Goal: Find specific page/section: Locate a particular part of the current website

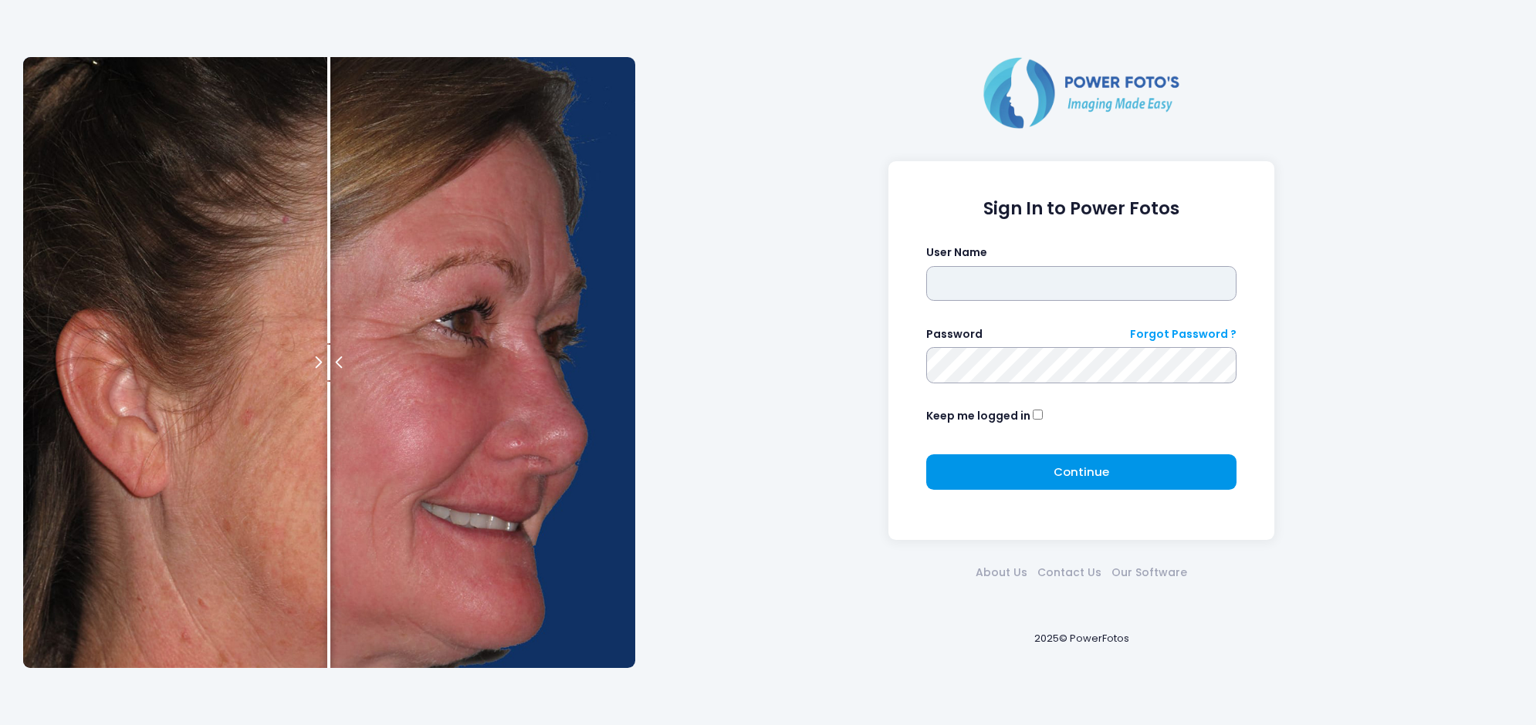
type input "******"
click at [1019, 471] on button "Continue Please wait..." at bounding box center [1081, 471] width 311 height 35
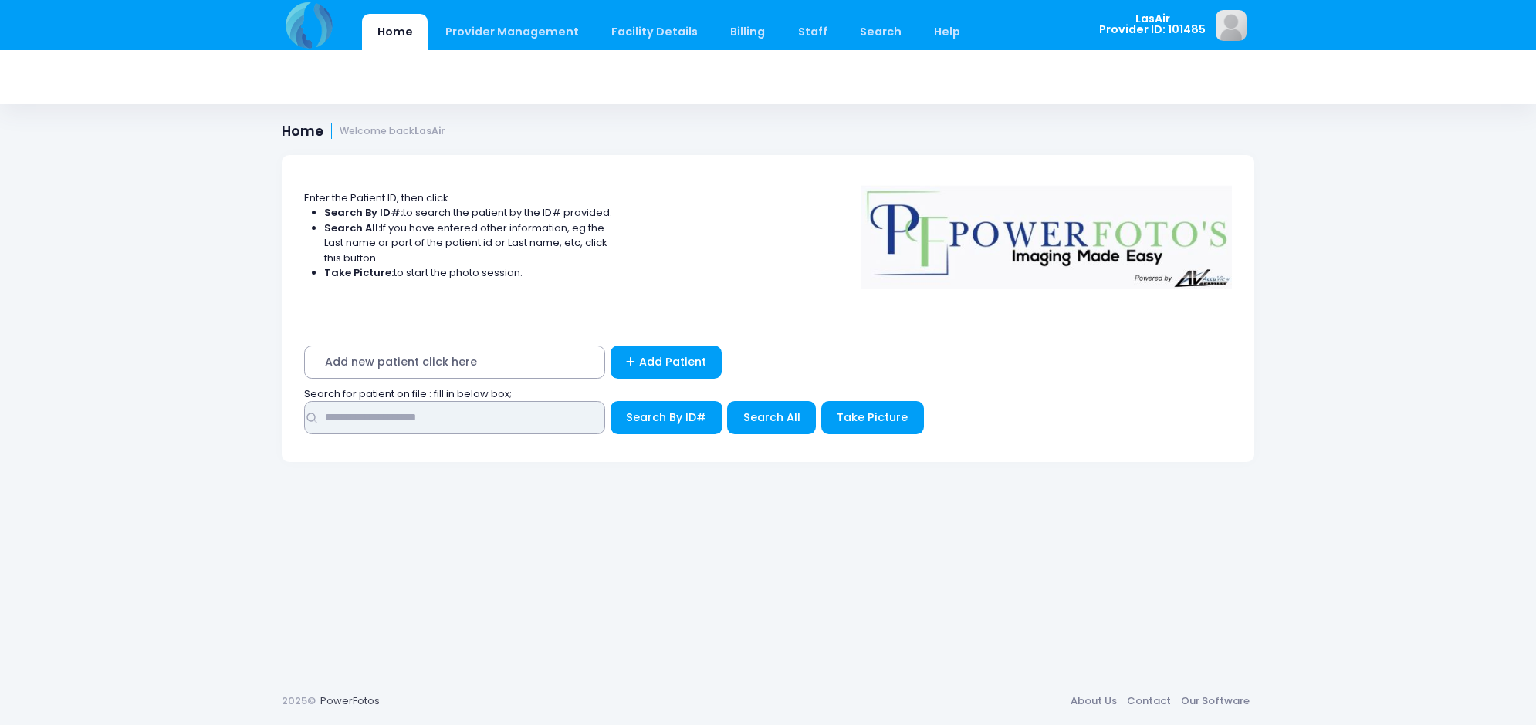
click at [540, 421] on input "text" at bounding box center [454, 417] width 301 height 33
type input "******"
click at [610, 401] on button "Search By ID#" at bounding box center [666, 417] width 112 height 33
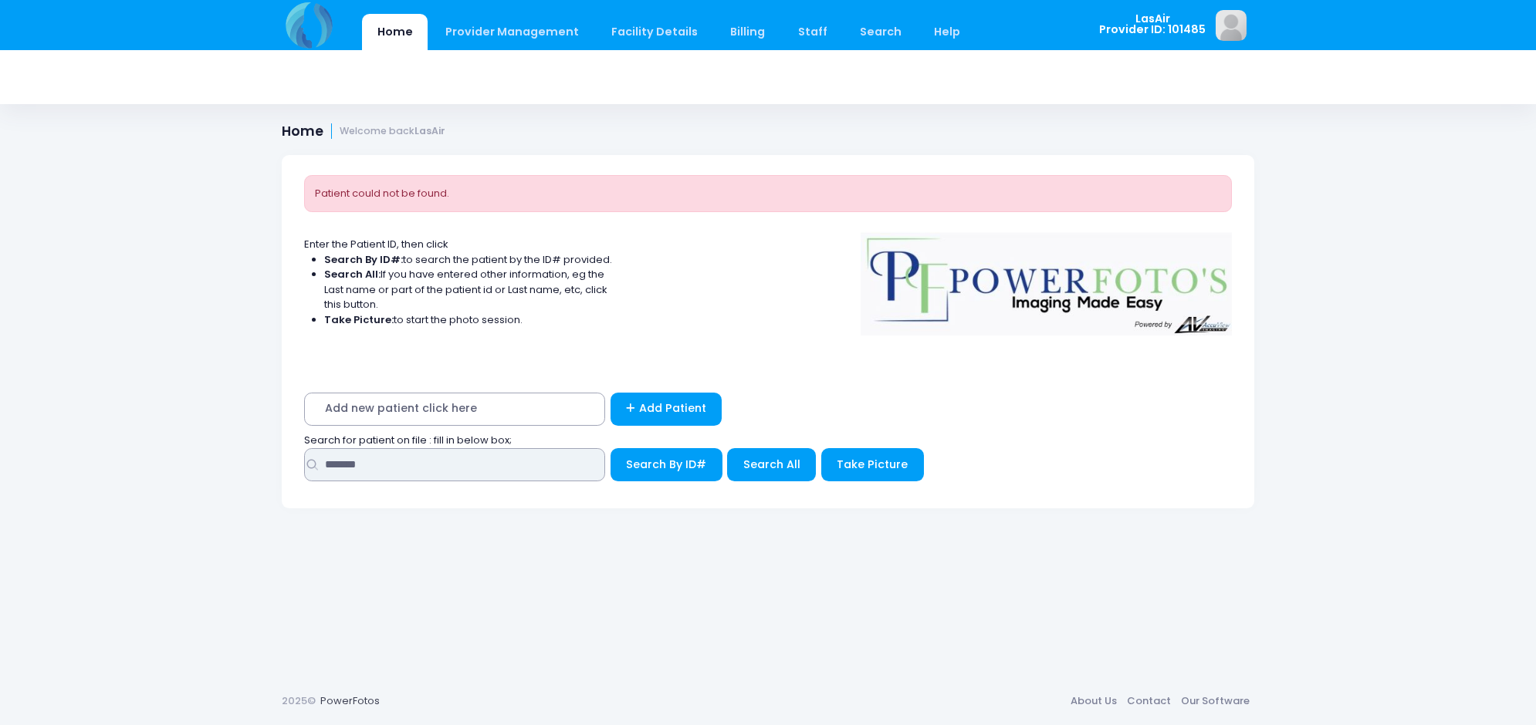
click at [480, 456] on input "******" at bounding box center [454, 464] width 301 height 33
type input "*"
type input "****"
click at [747, 463] on span "Search All" at bounding box center [771, 464] width 57 height 15
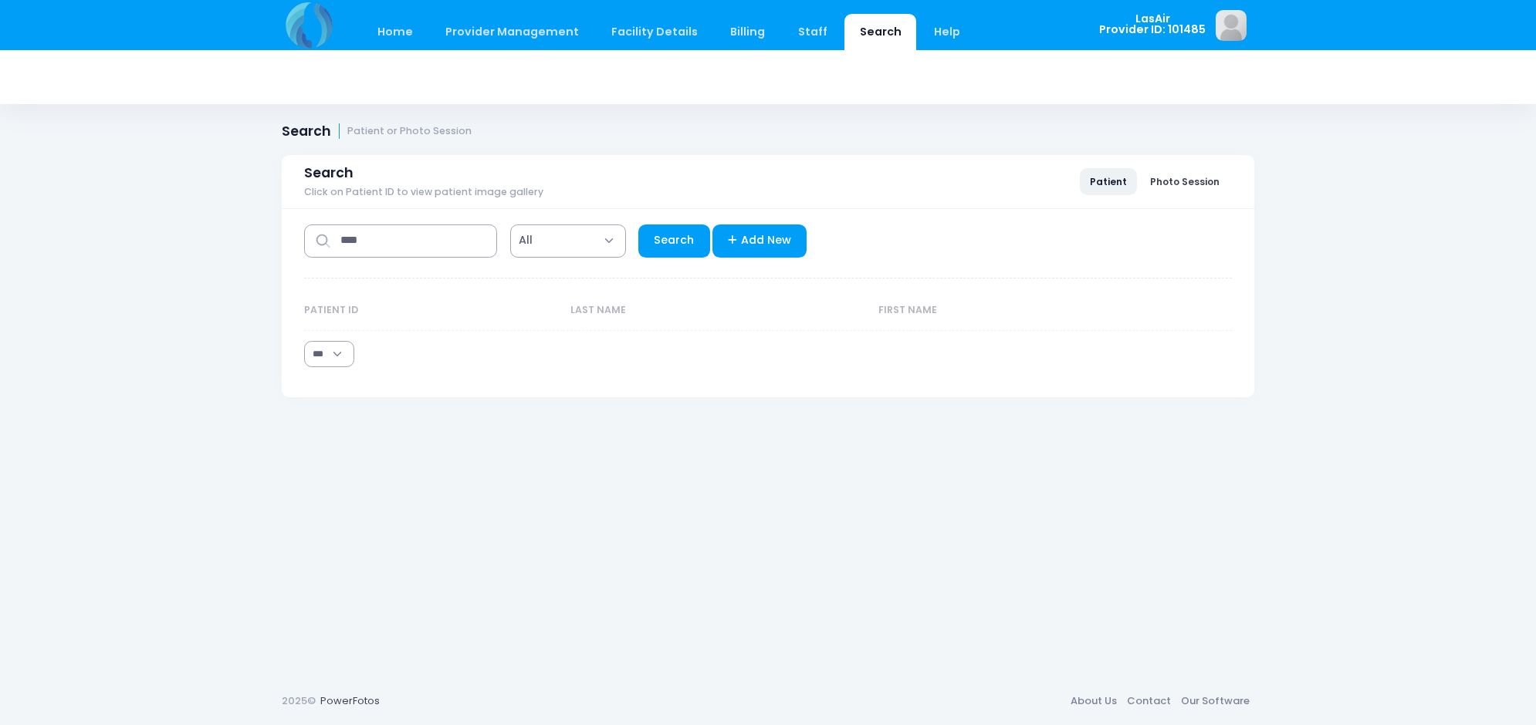
select select "***"
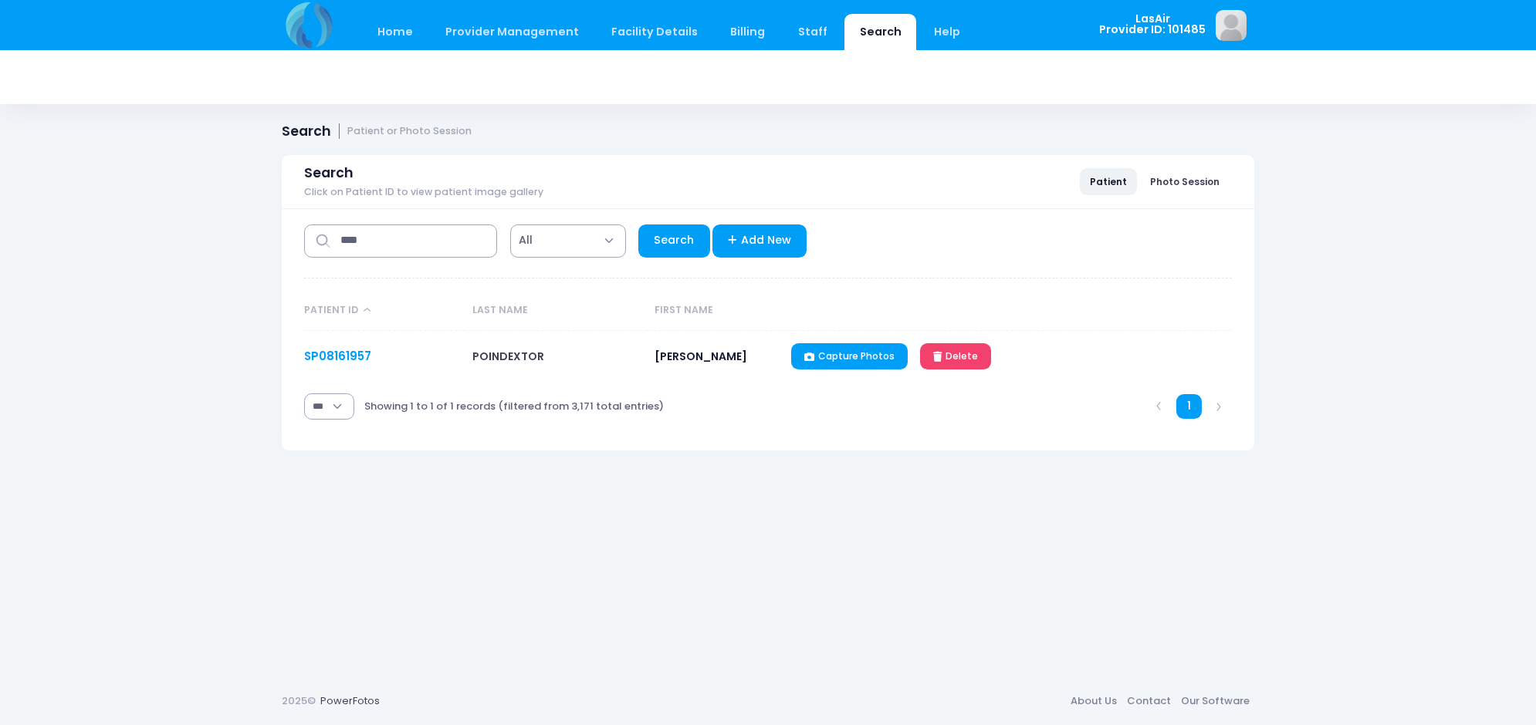
click at [317, 355] on link "SP08161957" at bounding box center [337, 356] width 67 height 16
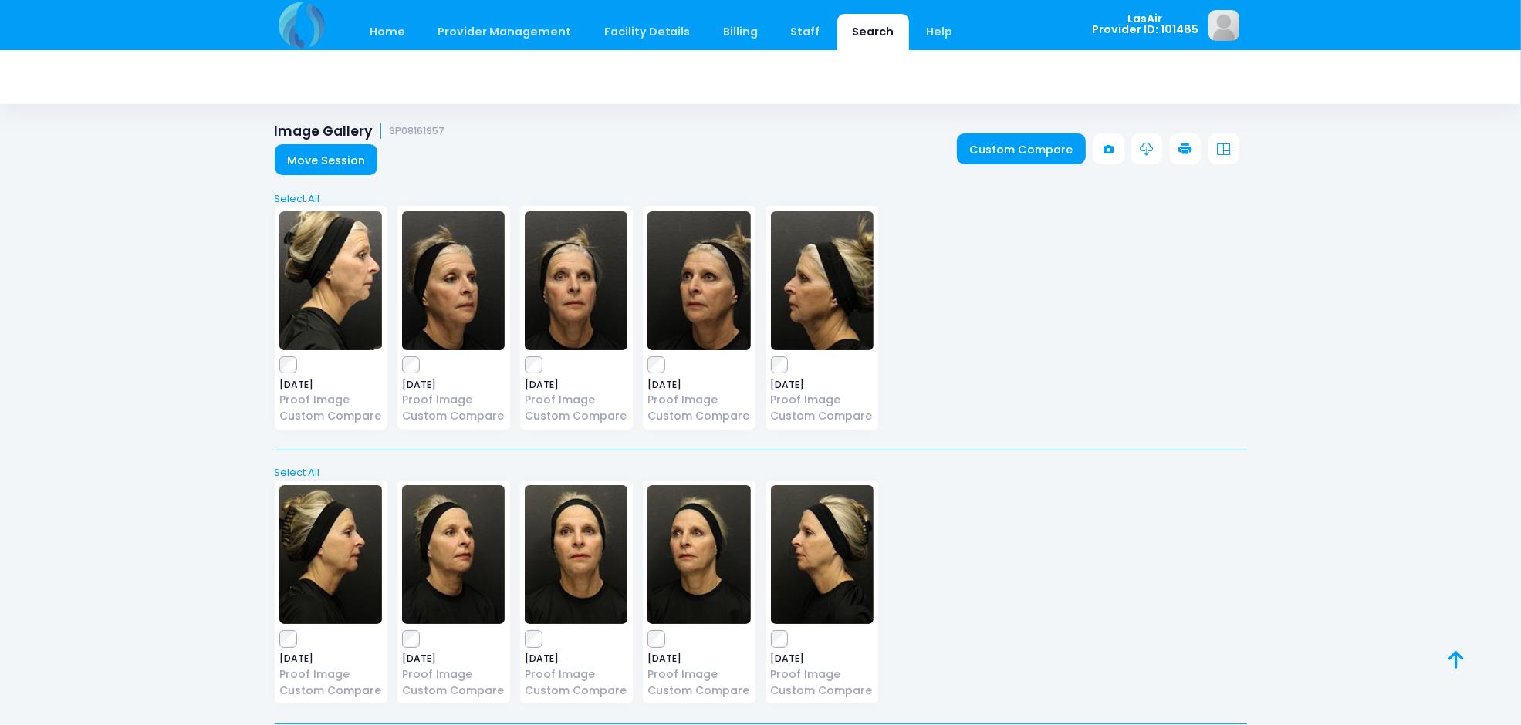
click at [569, 314] on img at bounding box center [576, 280] width 103 height 139
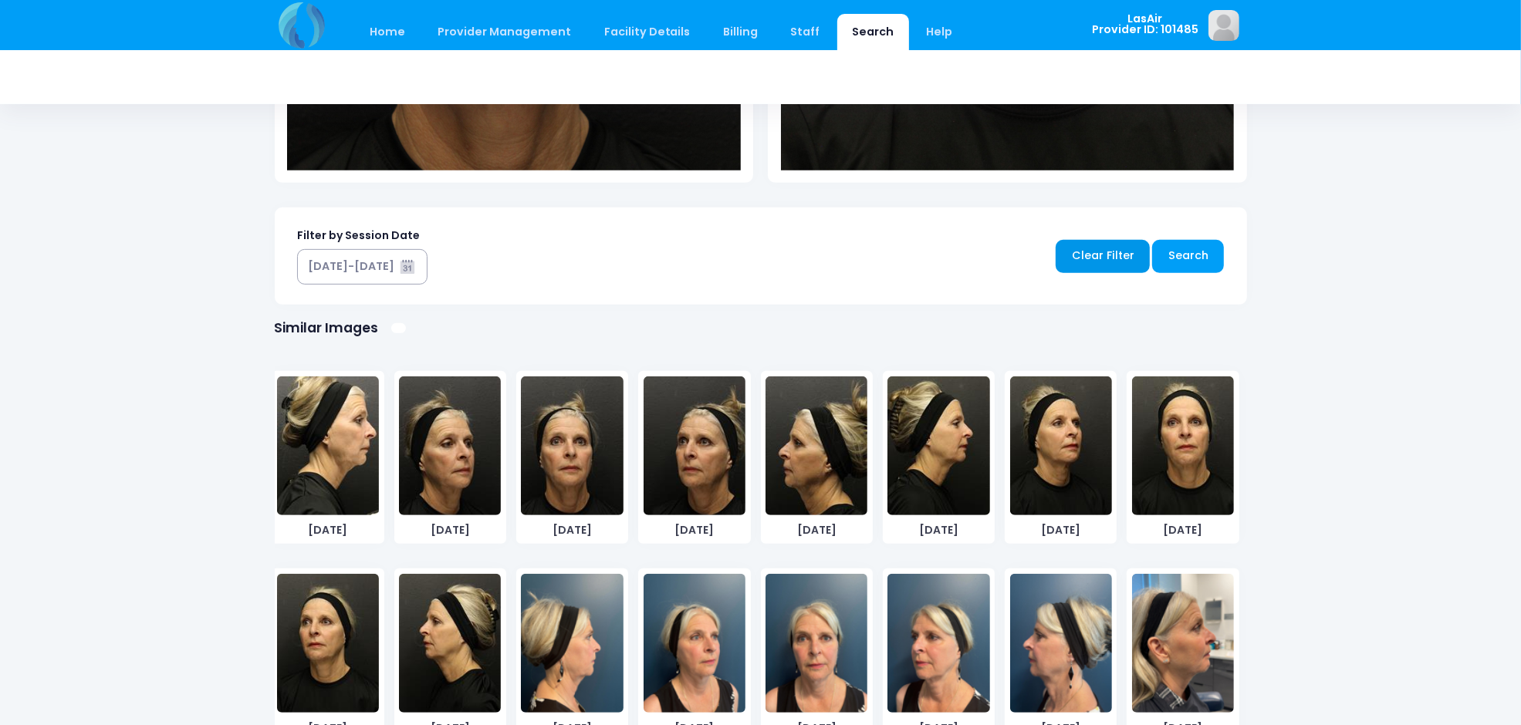
click at [1085, 247] on link "Clear Filter" at bounding box center [1103, 256] width 94 height 33
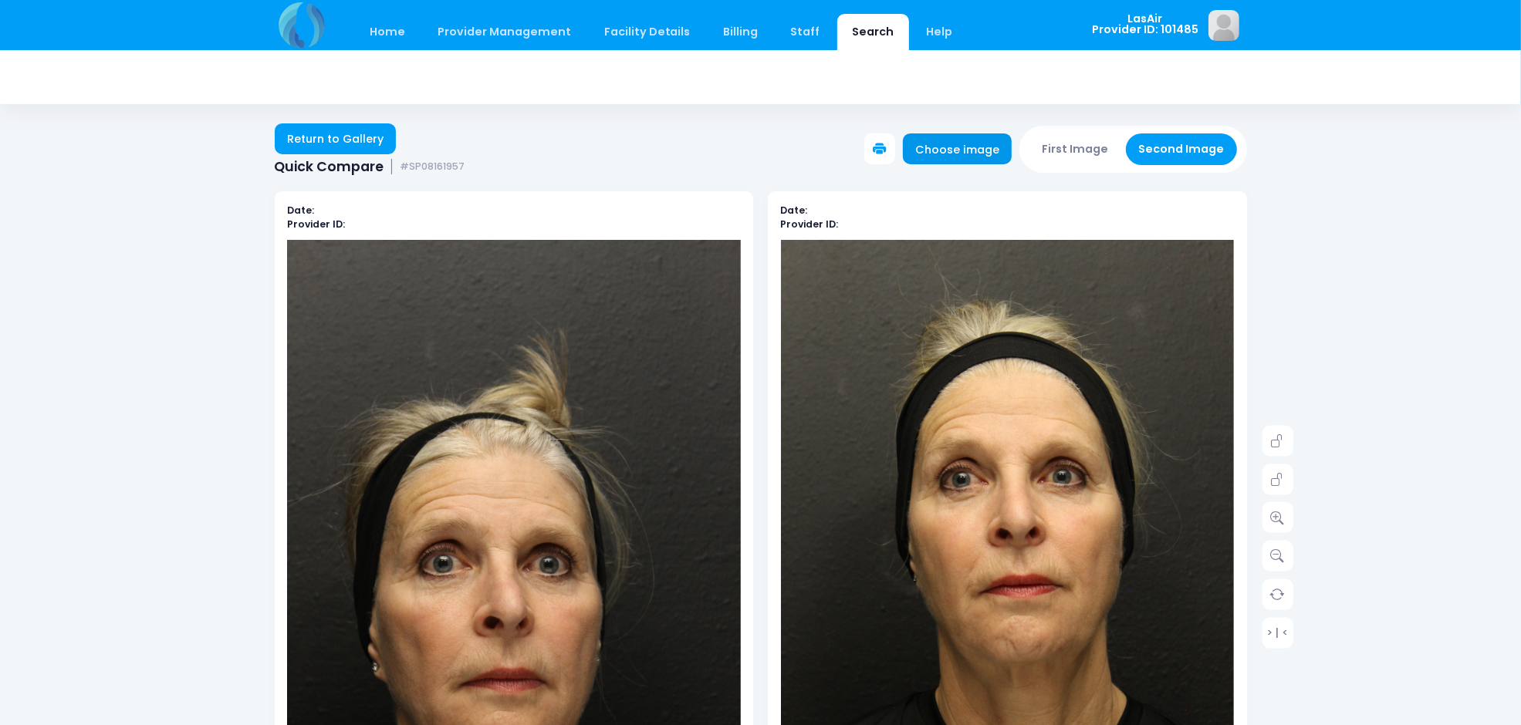
click at [962, 147] on link "Choose image" at bounding box center [958, 148] width 110 height 31
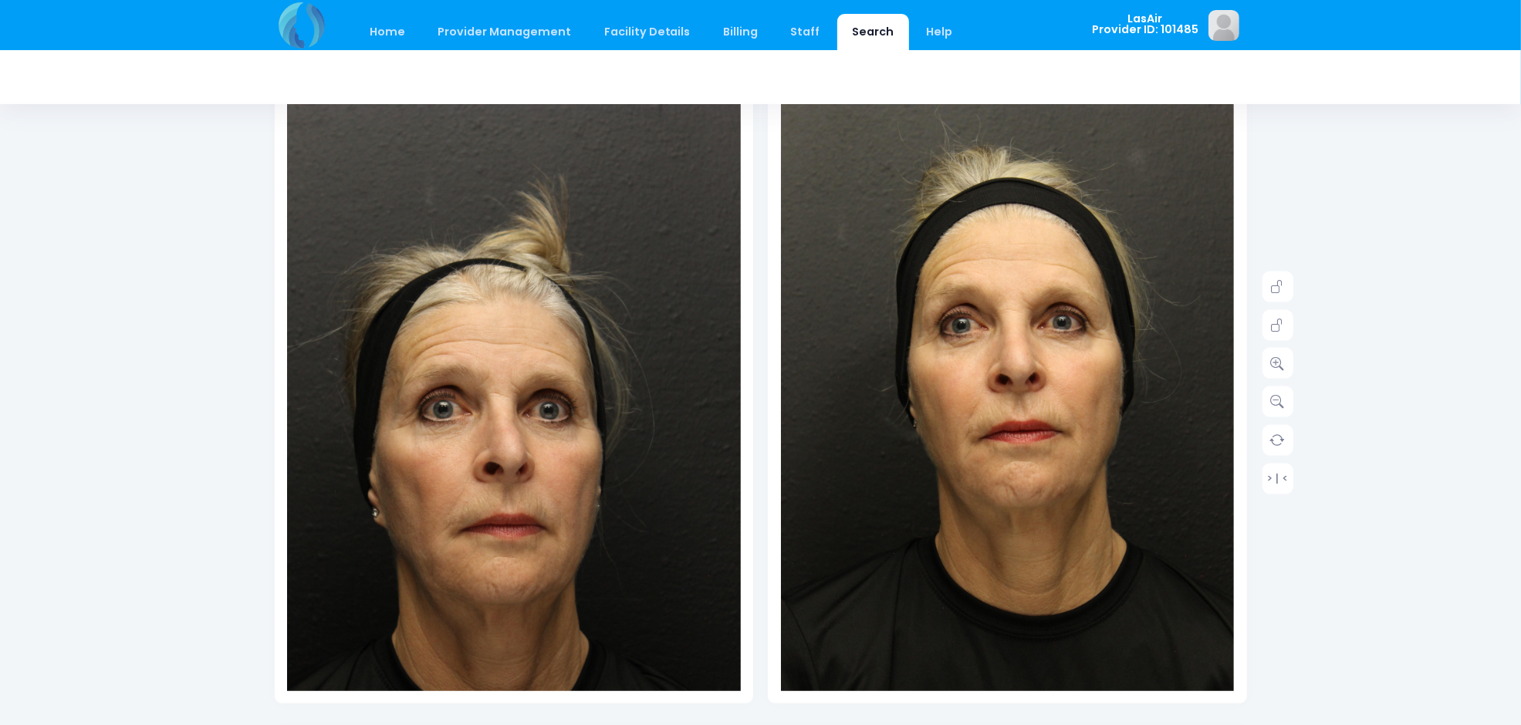
scroll to position [386, 0]
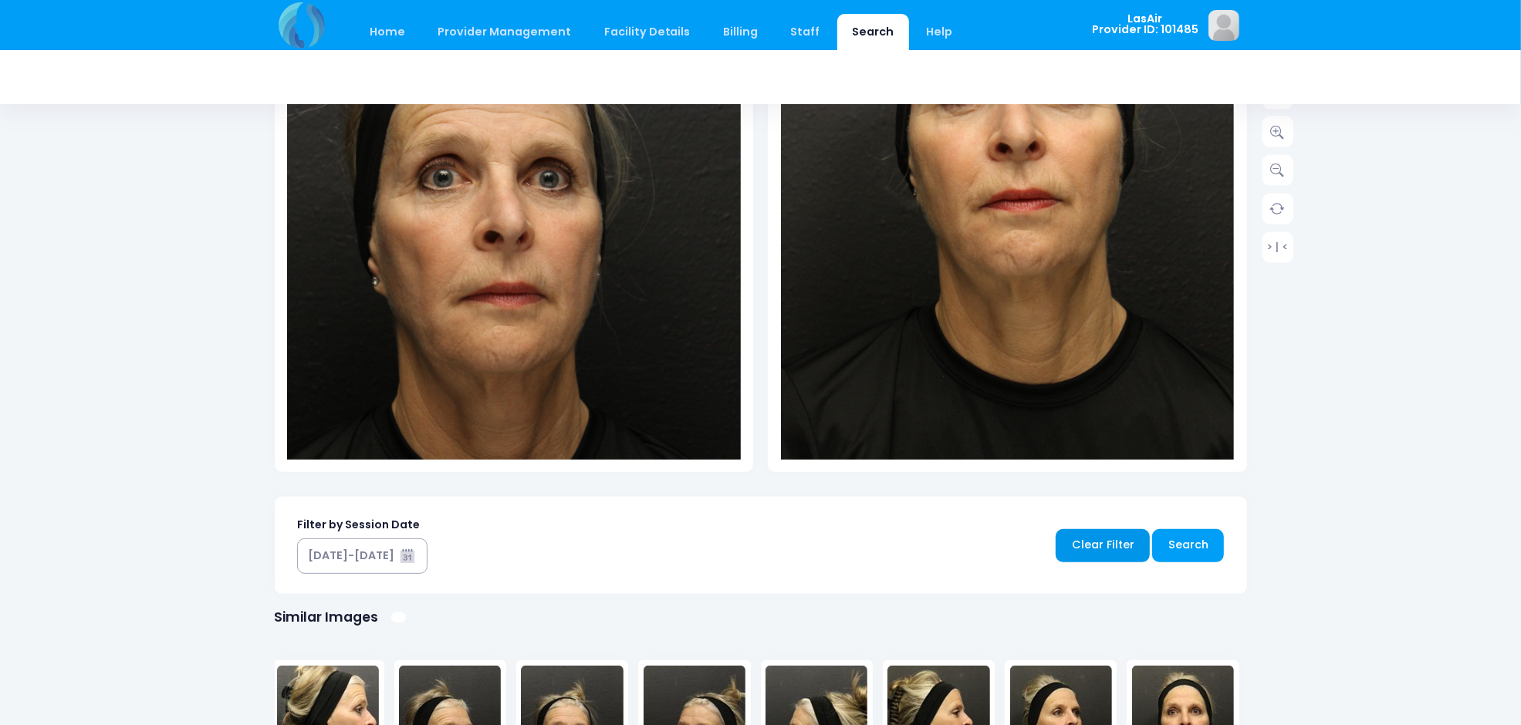
click at [1133, 544] on link "Clear Filter" at bounding box center [1103, 545] width 94 height 33
click at [1109, 535] on link "Clear Filter" at bounding box center [1103, 545] width 94 height 33
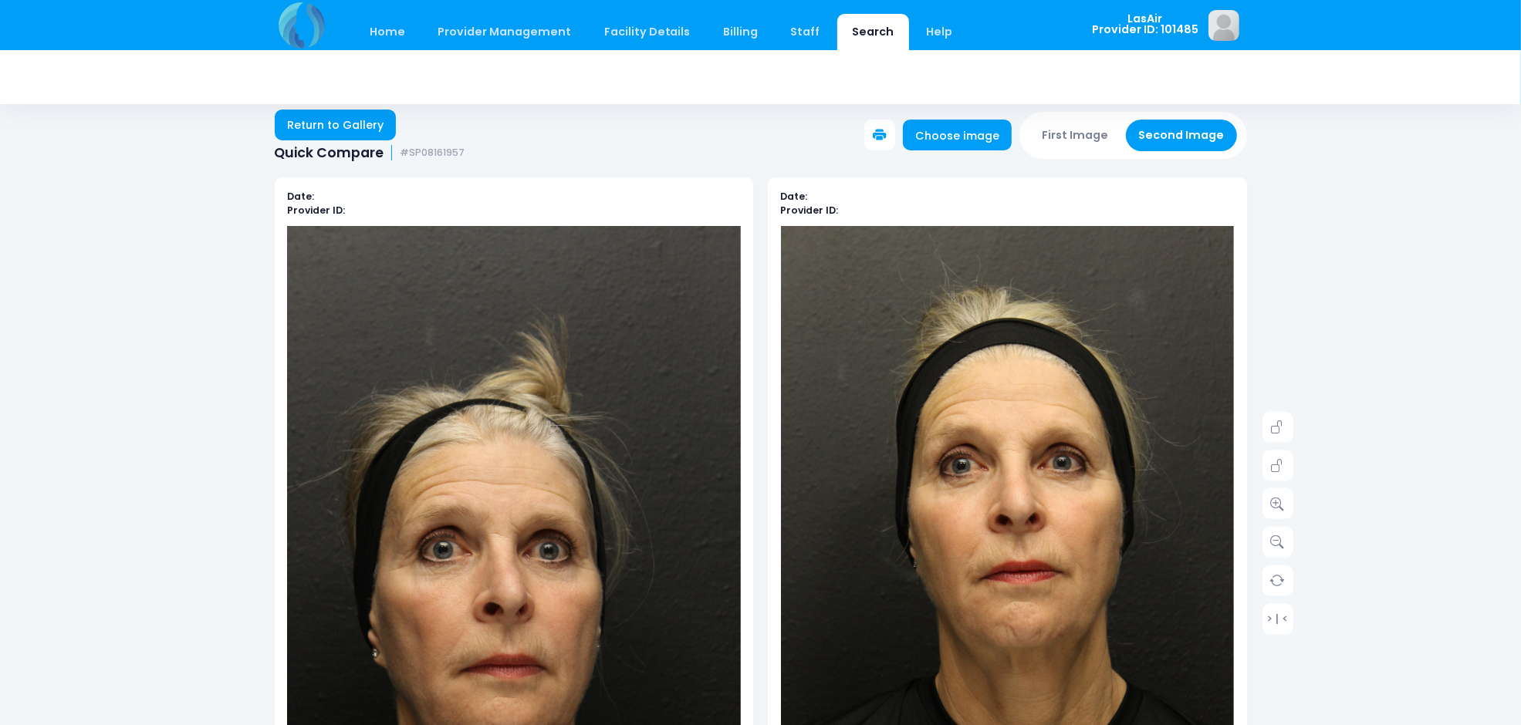
scroll to position [0, 0]
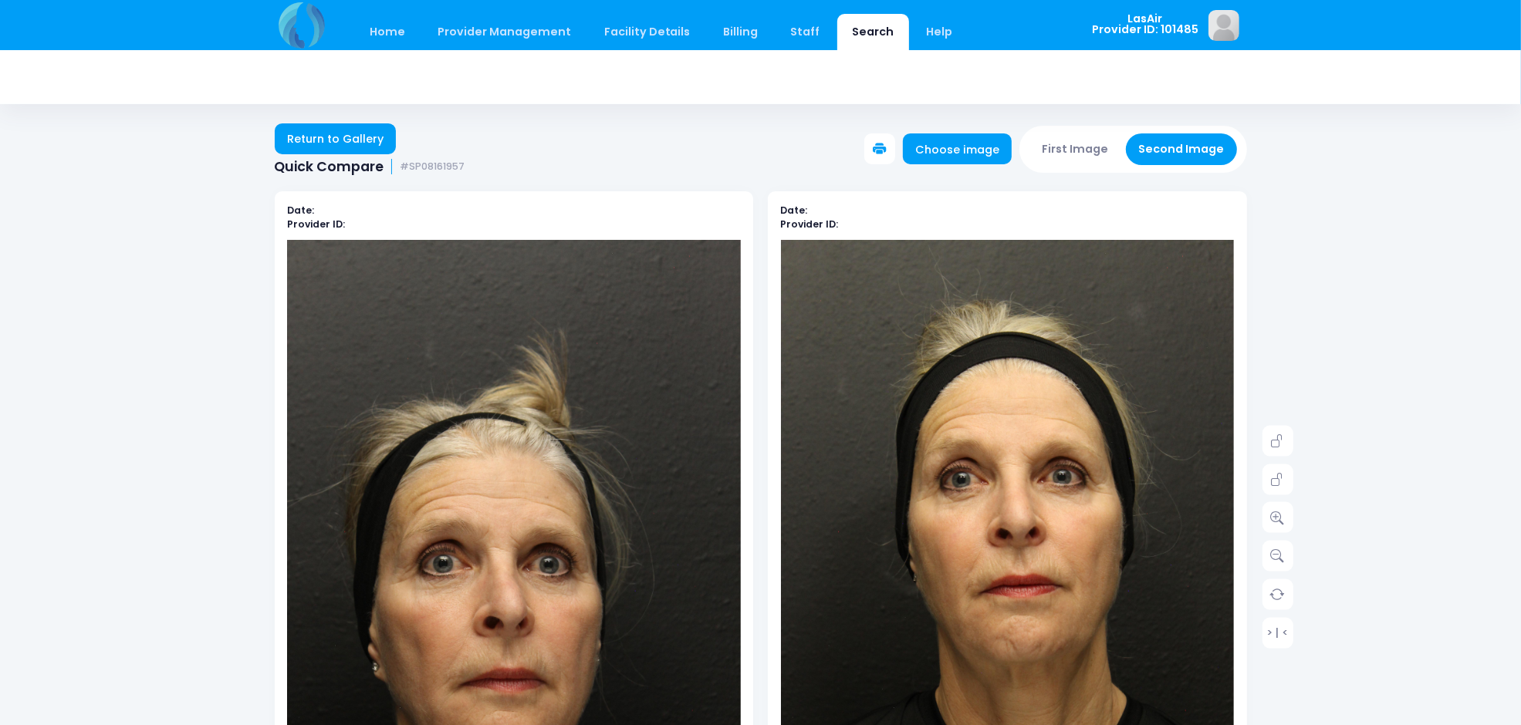
click at [1028, 452] on img at bounding box center [1008, 580] width 454 height 681
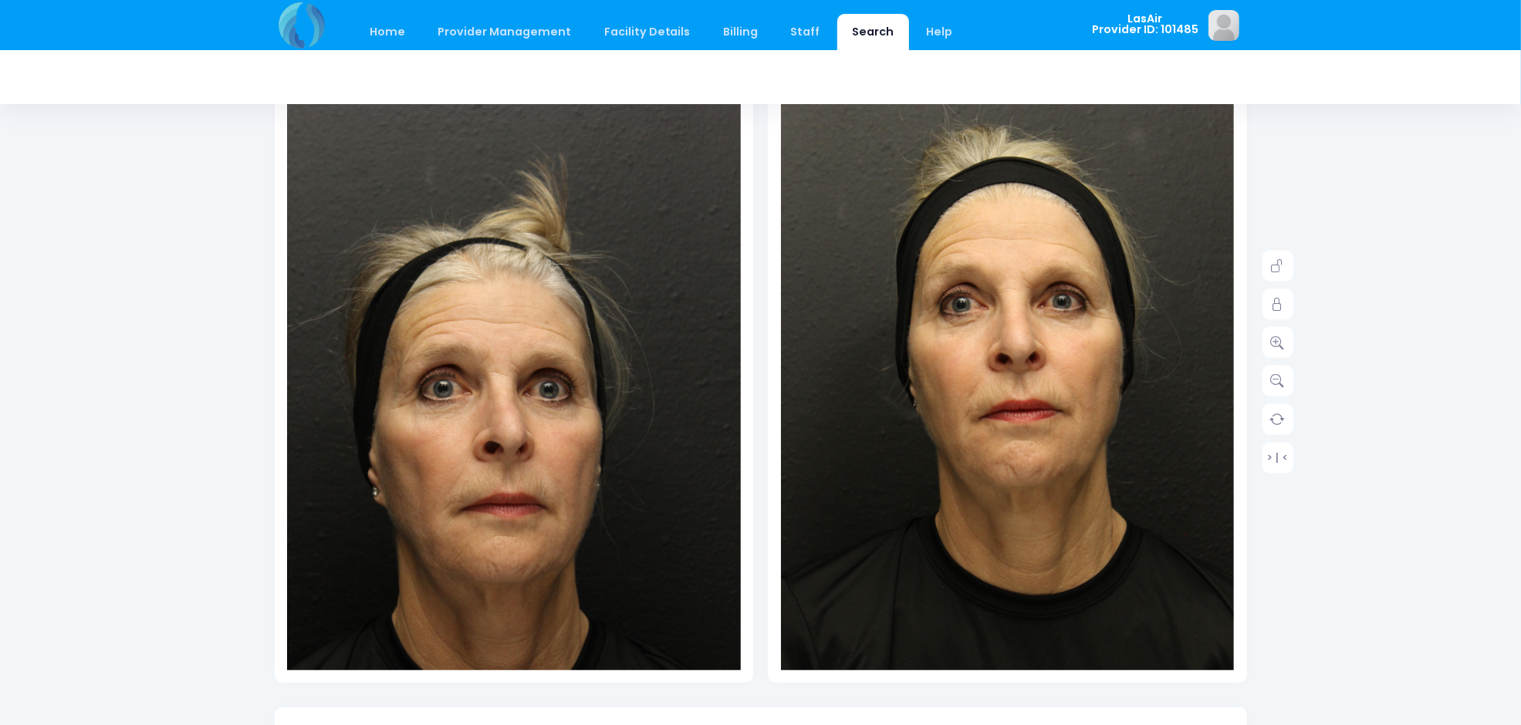
scroll to position [386, 0]
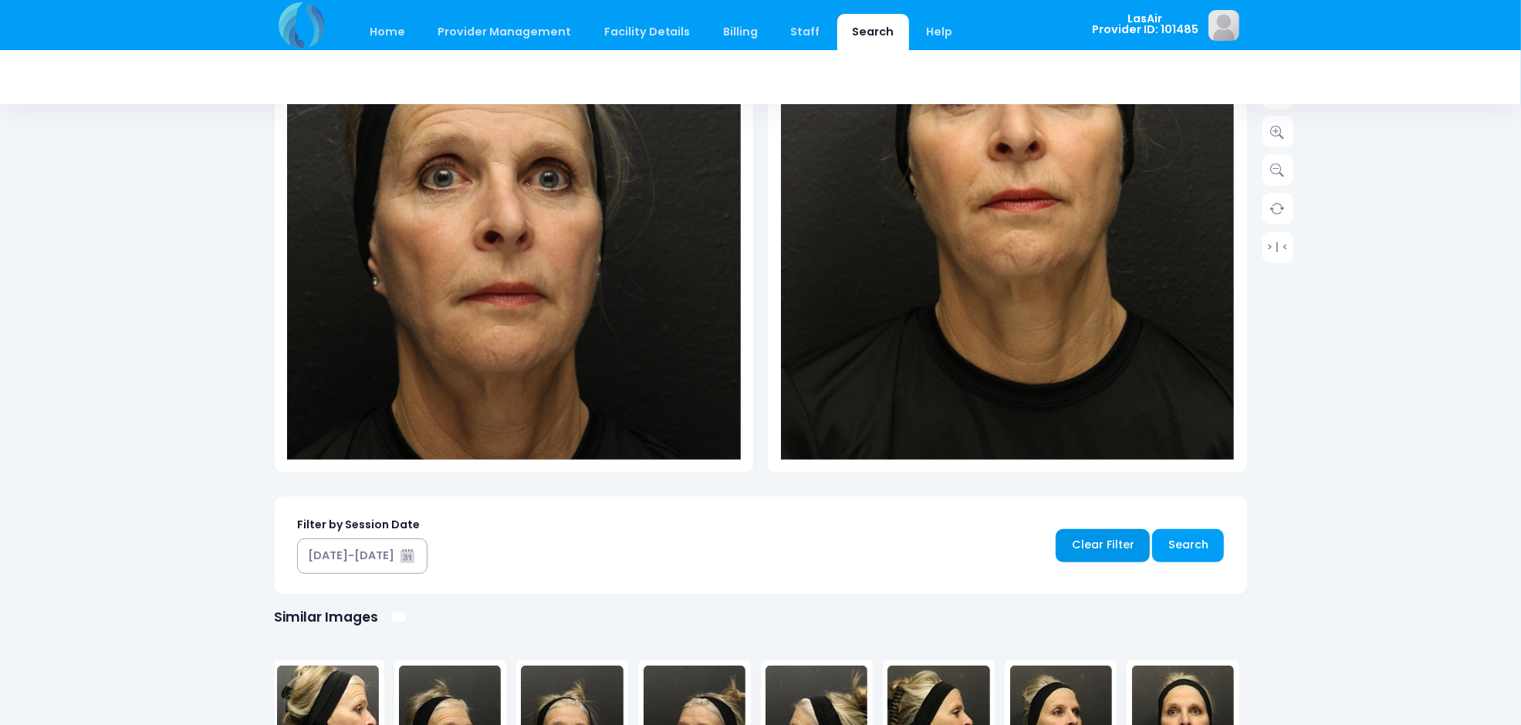
click at [1100, 539] on link "Clear Filter" at bounding box center [1103, 545] width 94 height 33
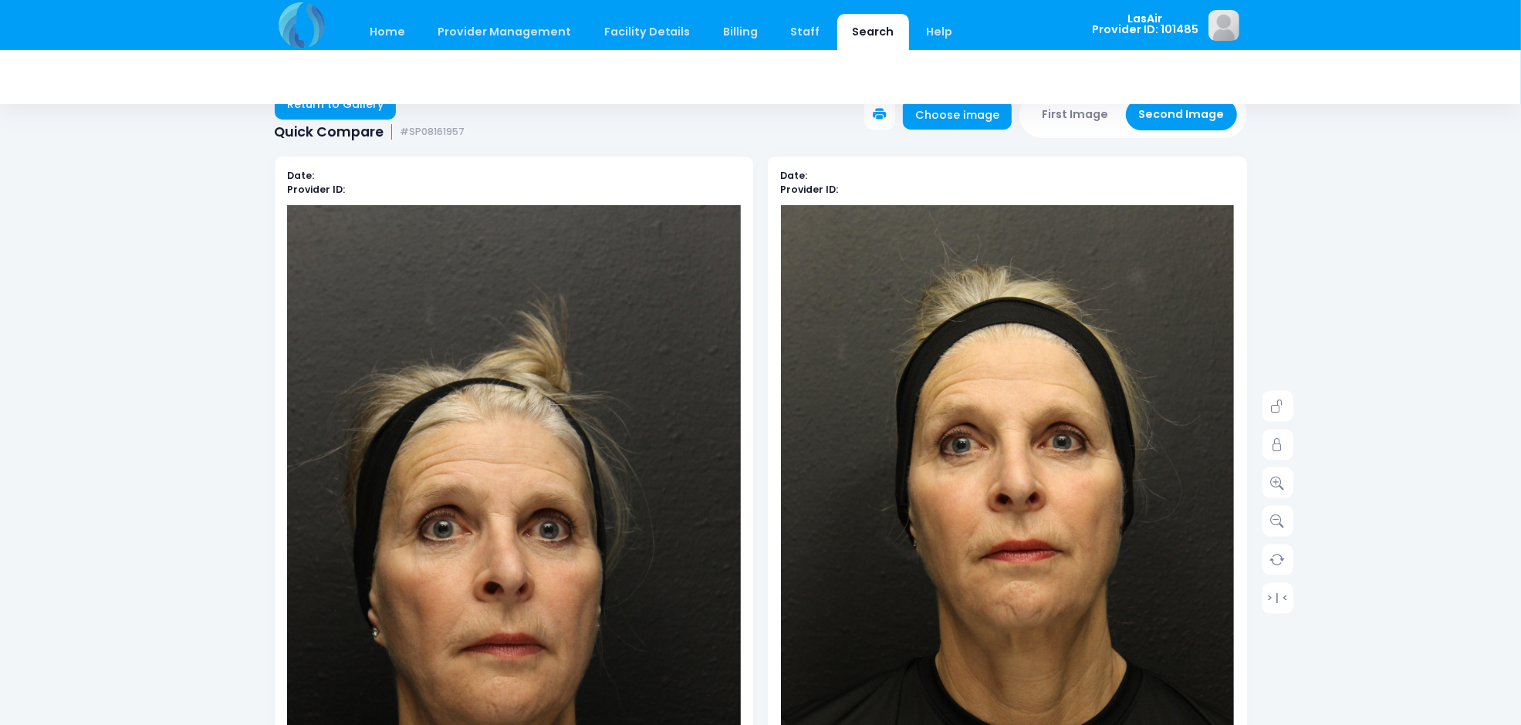
scroll to position [0, 0]
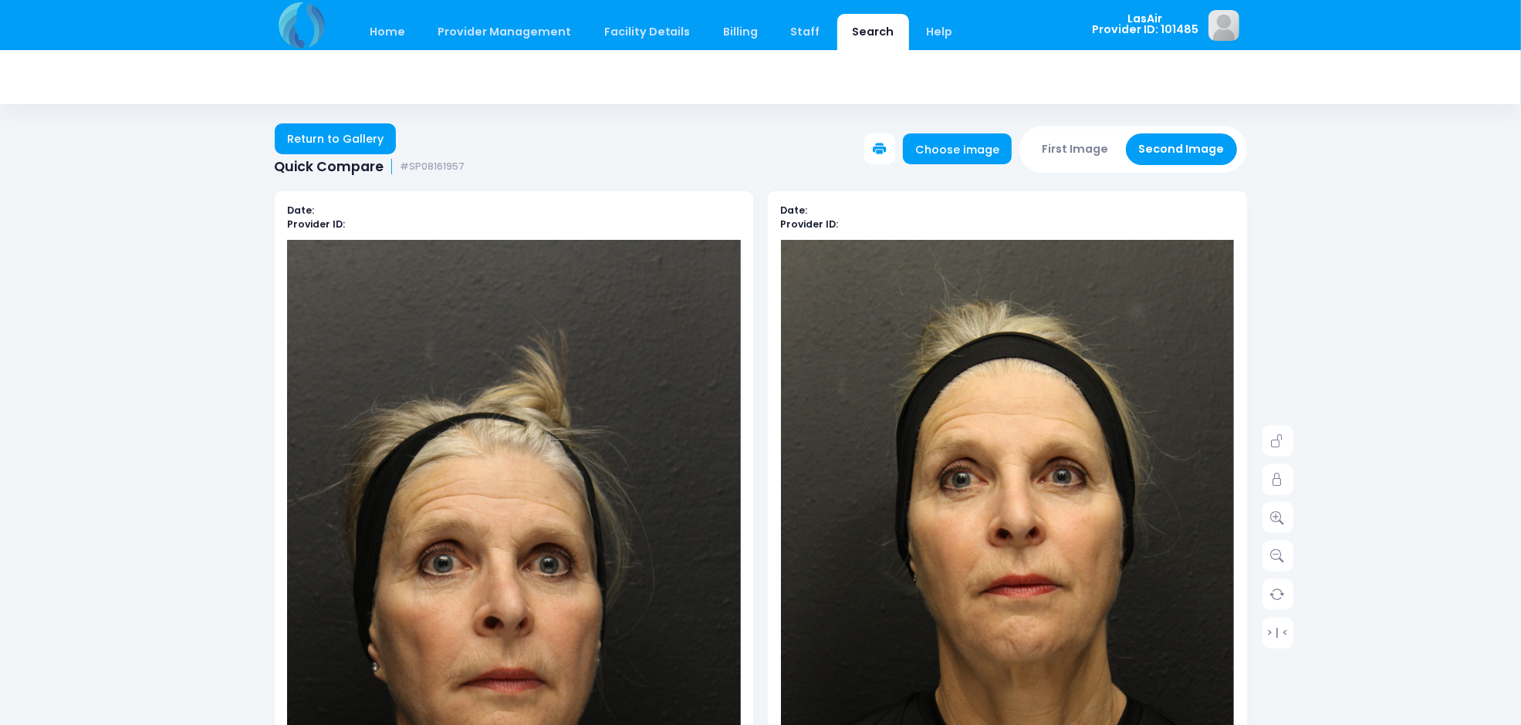
click at [1079, 317] on img at bounding box center [1008, 580] width 454 height 681
click at [958, 143] on link "Choose image" at bounding box center [958, 148] width 110 height 31
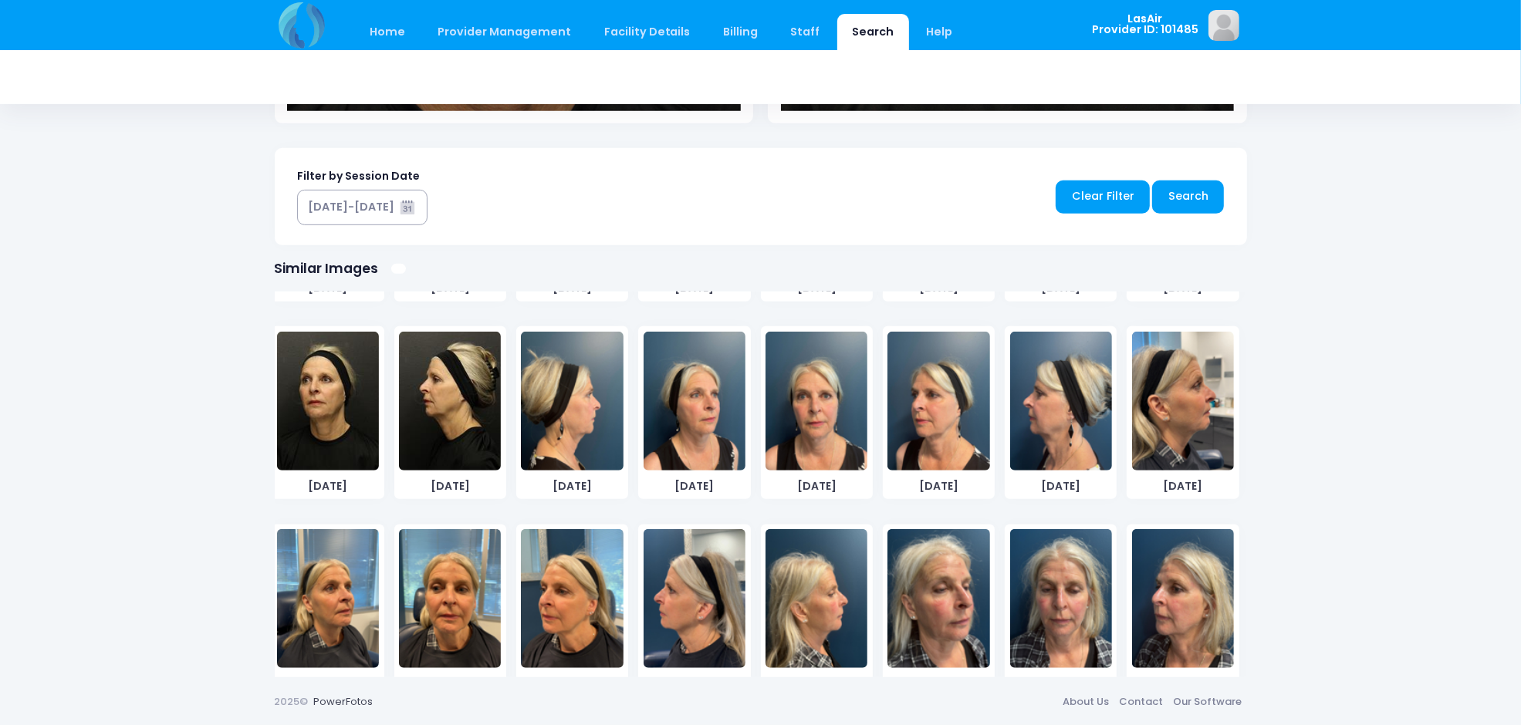
scroll to position [414, 0]
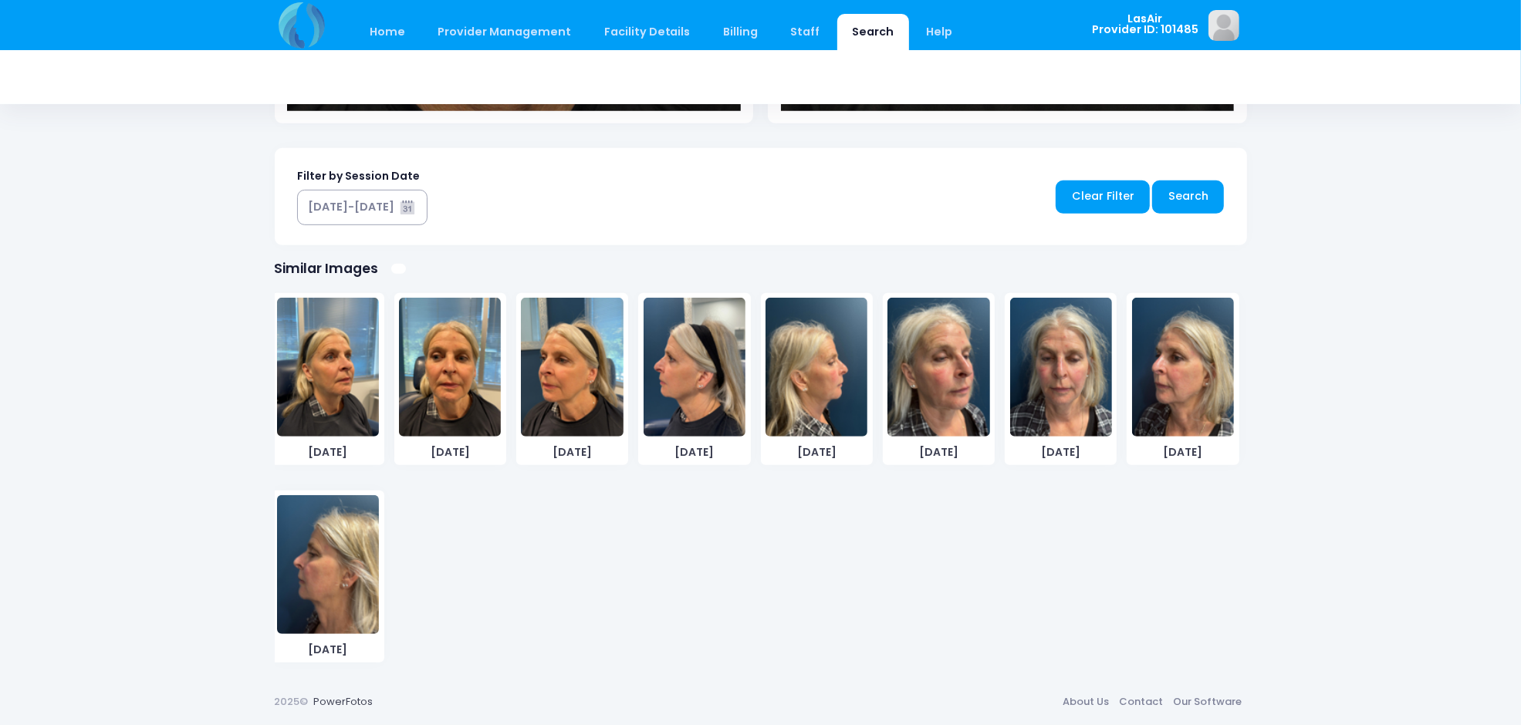
click at [448, 397] on img at bounding box center [450, 367] width 102 height 139
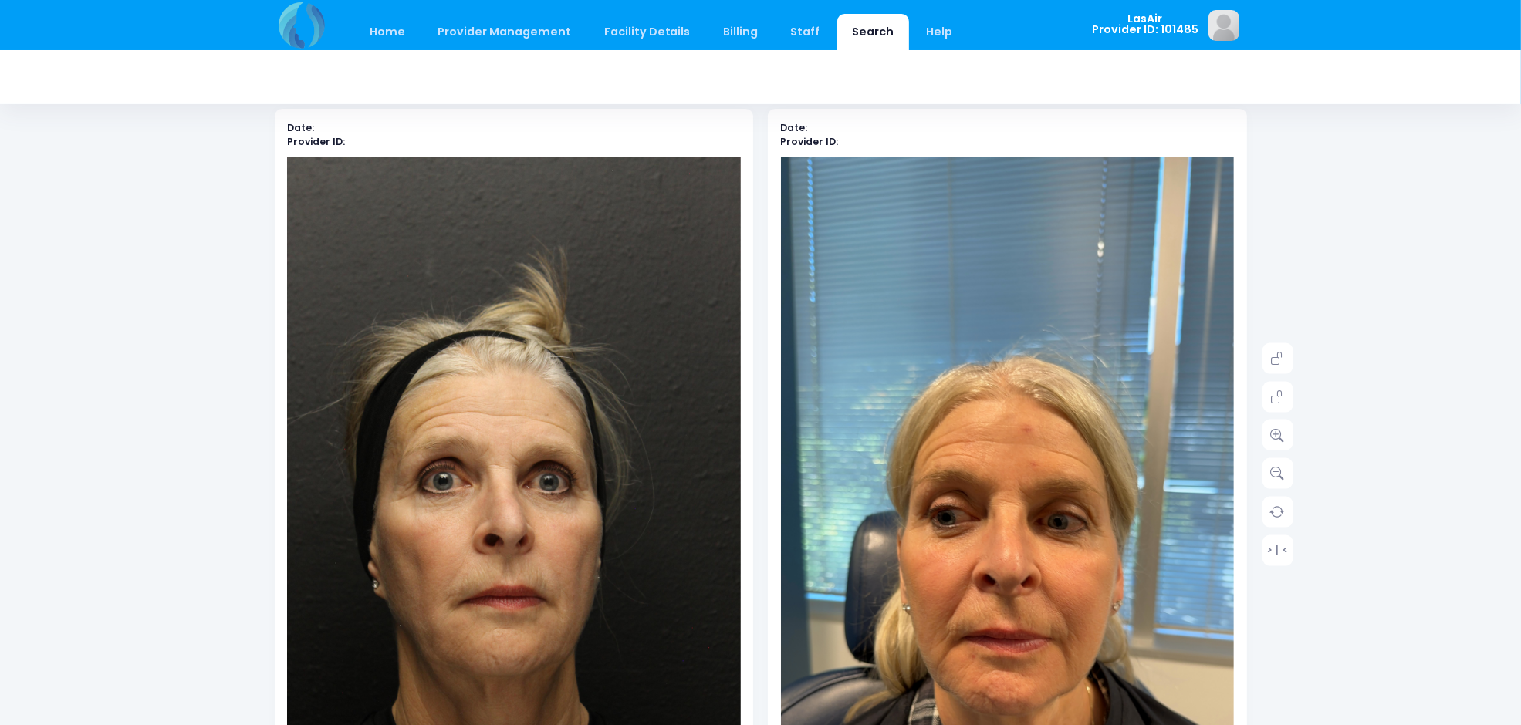
scroll to position [0, 0]
